Goal: Transaction & Acquisition: Purchase product/service

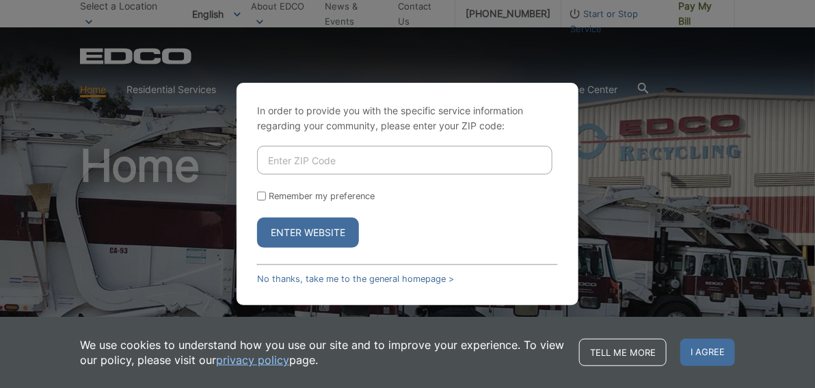
click at [380, 161] on input "Enter ZIP Code" at bounding box center [404, 160] width 295 height 29
type input "92240"
click at [326, 228] on button "Enter Website" at bounding box center [308, 232] width 102 height 30
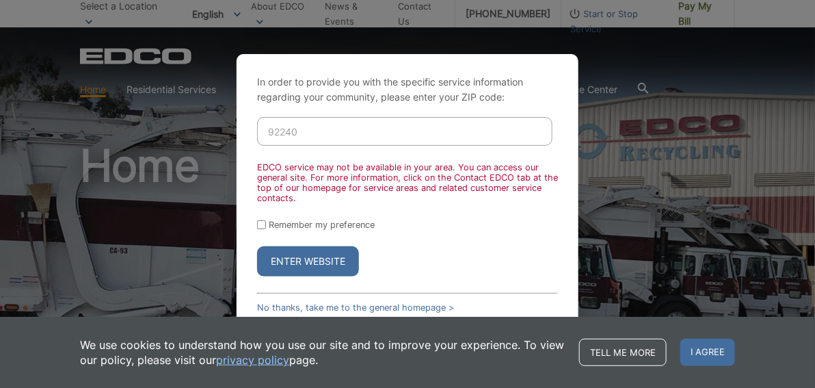
click at [92, 244] on div "In order to provide you with the specific service information regarding your co…" at bounding box center [407, 194] width 815 height 388
click at [578, 72] on div "In order to provide you with the specific service information regarding your co…" at bounding box center [407, 194] width 815 height 388
click at [302, 131] on input "92240" at bounding box center [404, 131] width 295 height 29
drag, startPoint x: 303, startPoint y: 132, endPoint x: 249, endPoint y: 133, distance: 54.0
click at [249, 133] on div "In order to provide you with the specific service information regarding your co…" at bounding box center [407, 194] width 342 height 280
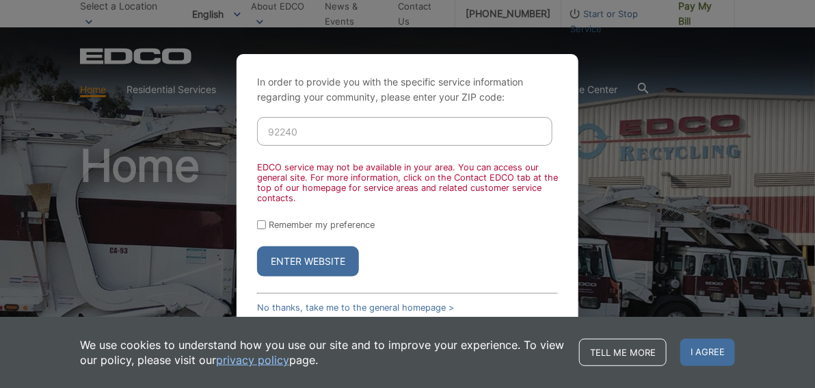
click at [257, 246] on button "Enter Website" at bounding box center [308, 261] width 102 height 30
click at [712, 356] on span "I agree" at bounding box center [707, 351] width 55 height 27
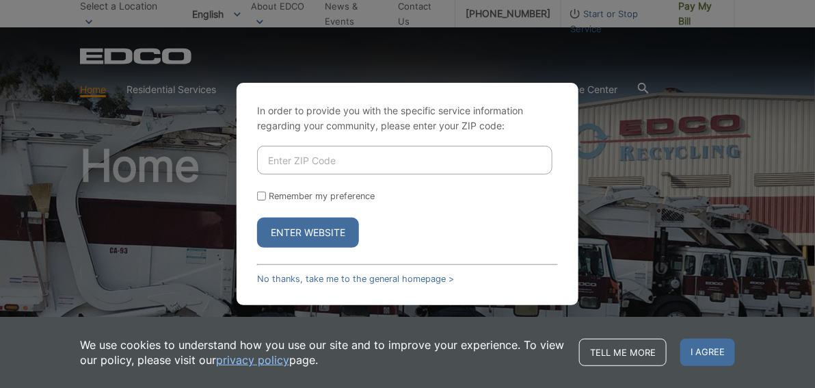
click at [398, 159] on input "Enter ZIP Code" at bounding box center [404, 160] width 295 height 29
type input "92024"
click at [342, 230] on button "Enter Website" at bounding box center [308, 232] width 102 height 30
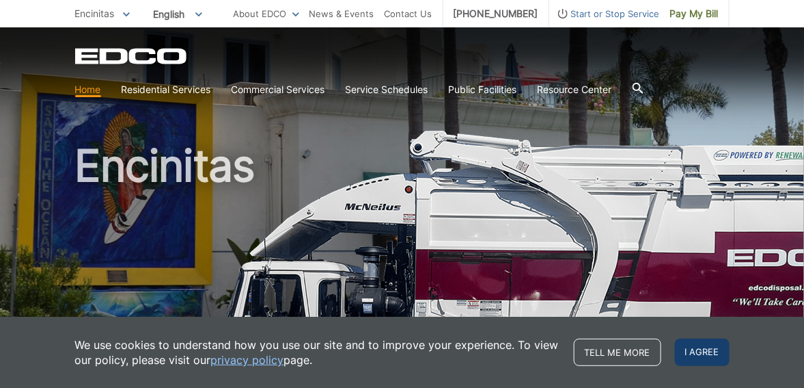
click at [699, 351] on span "I agree" at bounding box center [702, 351] width 55 height 27
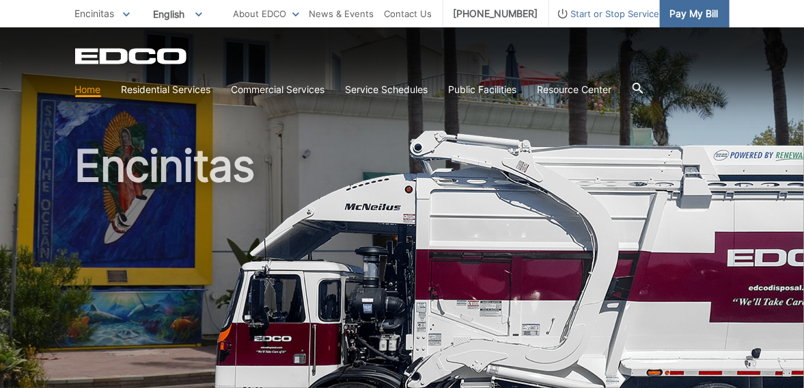
click at [672, 14] on span "Pay My Bill" at bounding box center [694, 13] width 49 height 15
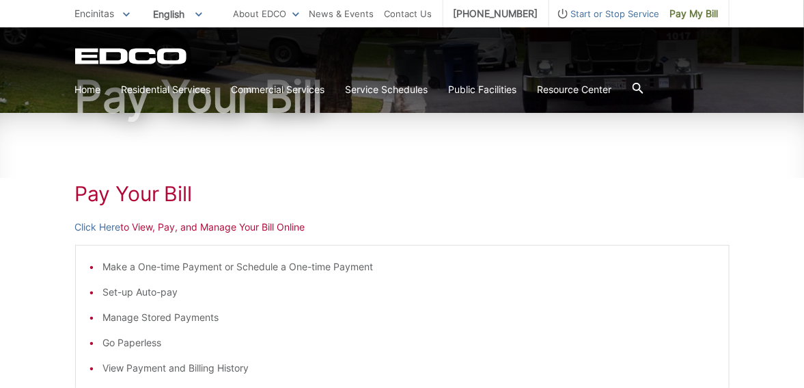
scroll to position [137, 0]
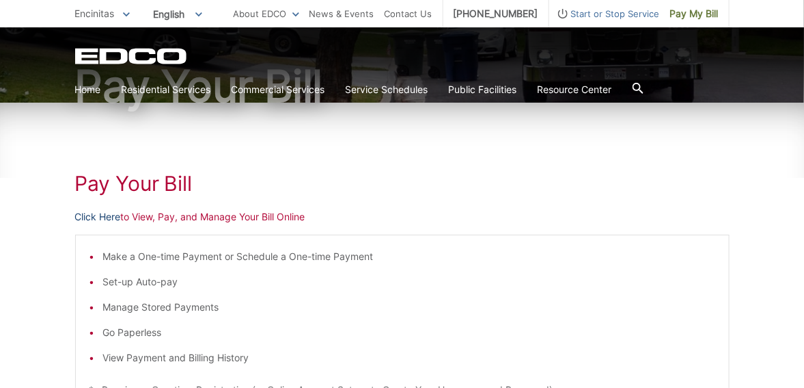
click at [109, 216] on link "Click Here" at bounding box center [98, 216] width 46 height 15
